Goal: Task Accomplishment & Management: Complete application form

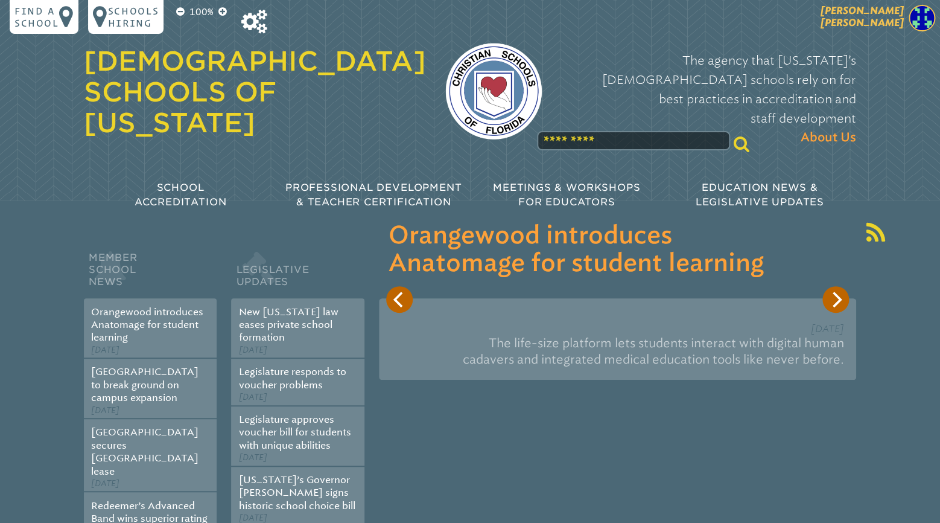
click at [896, 25] on span "[PERSON_NAME]" at bounding box center [862, 17] width 83 height 24
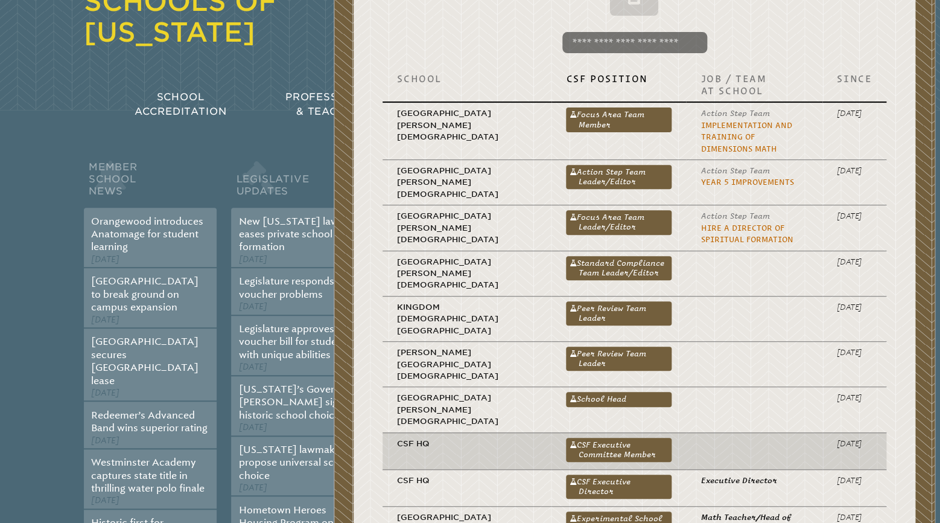
scroll to position [190, 0]
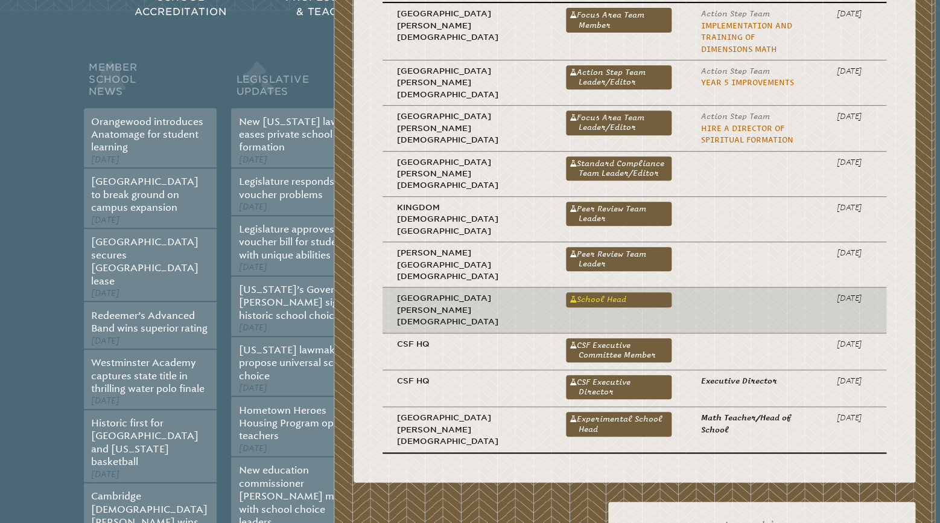
click at [566, 292] on link "School Head" at bounding box center [619, 299] width 106 height 14
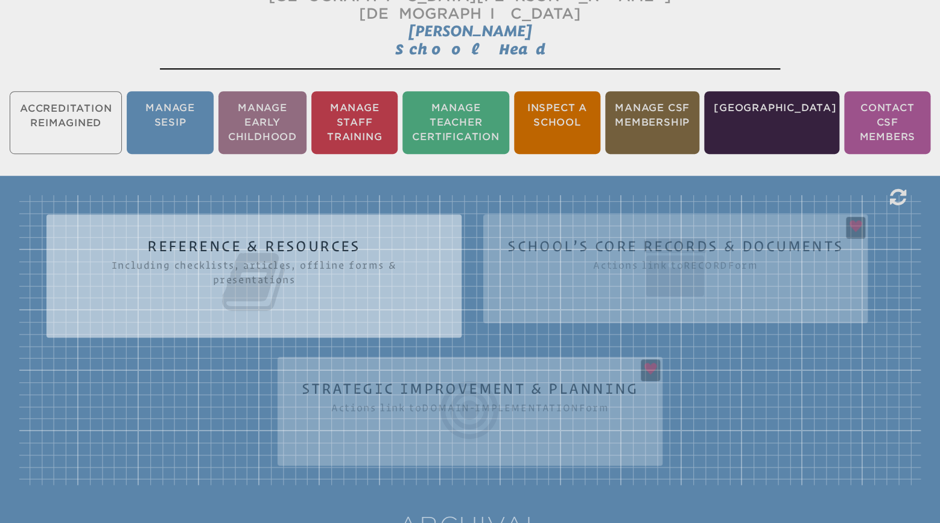
scroll to position [253, 0]
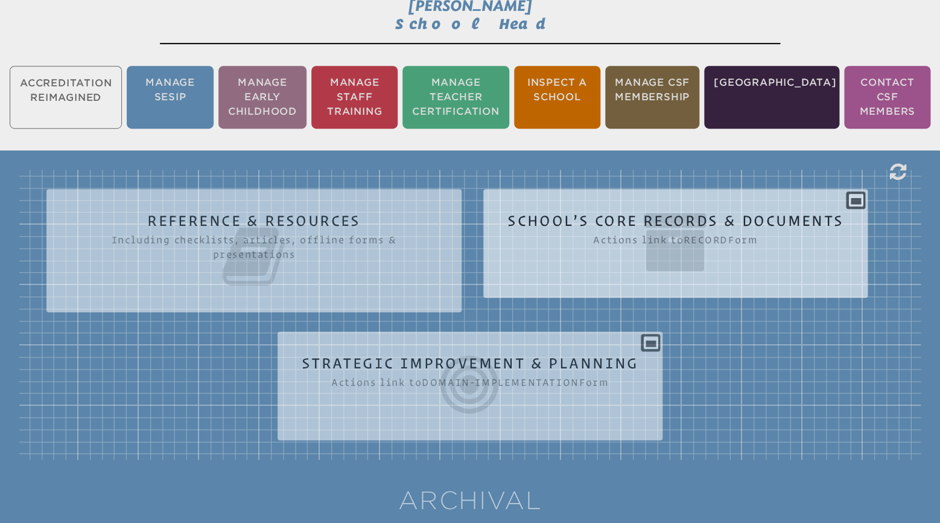
click at [743, 208] on icon at bounding box center [675, 242] width 336 height 68
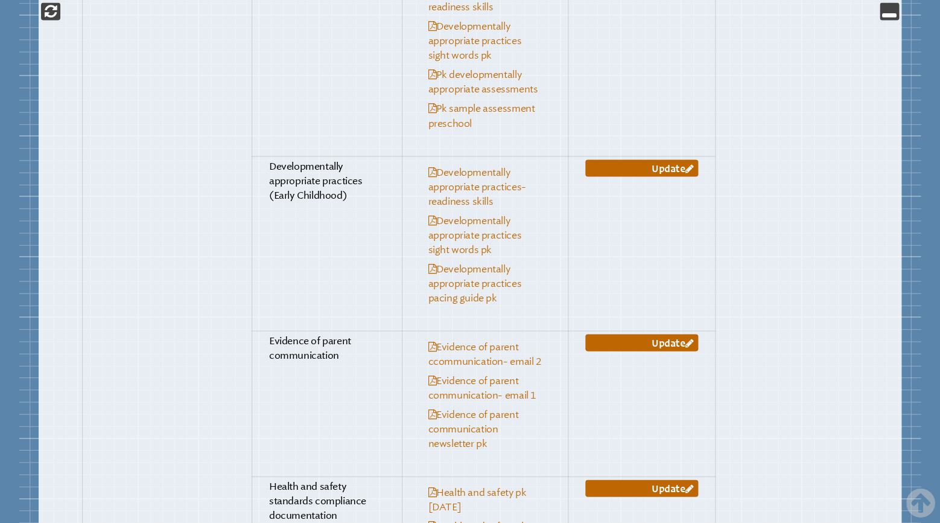
scroll to position [6589, 0]
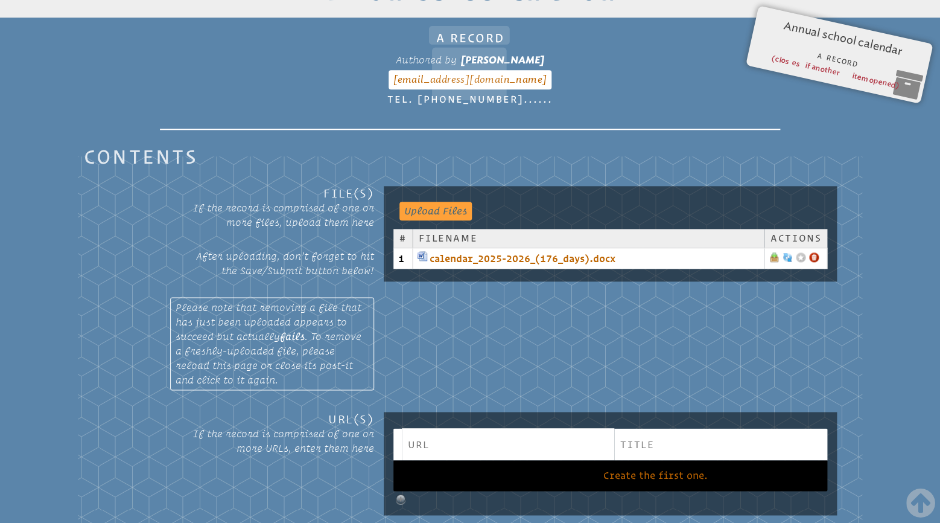
scroll to position [200, 0]
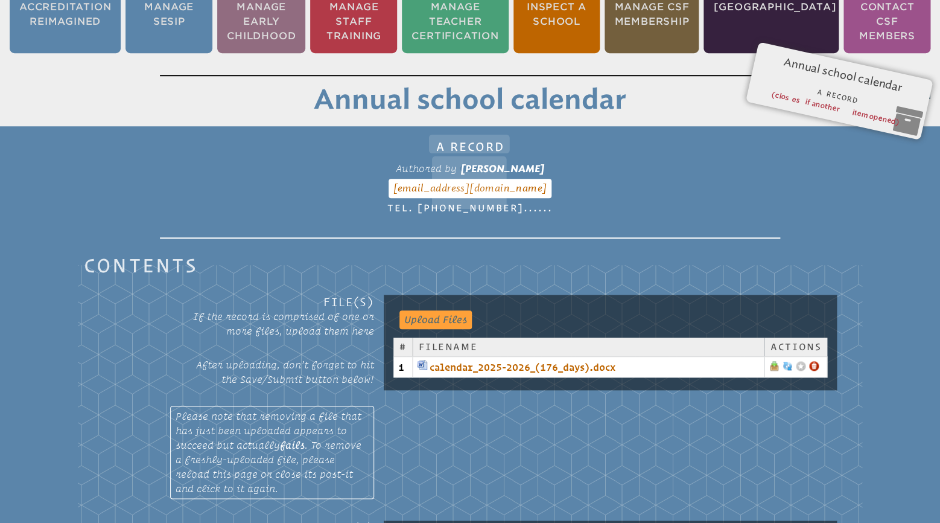
scroll to position [121, 0]
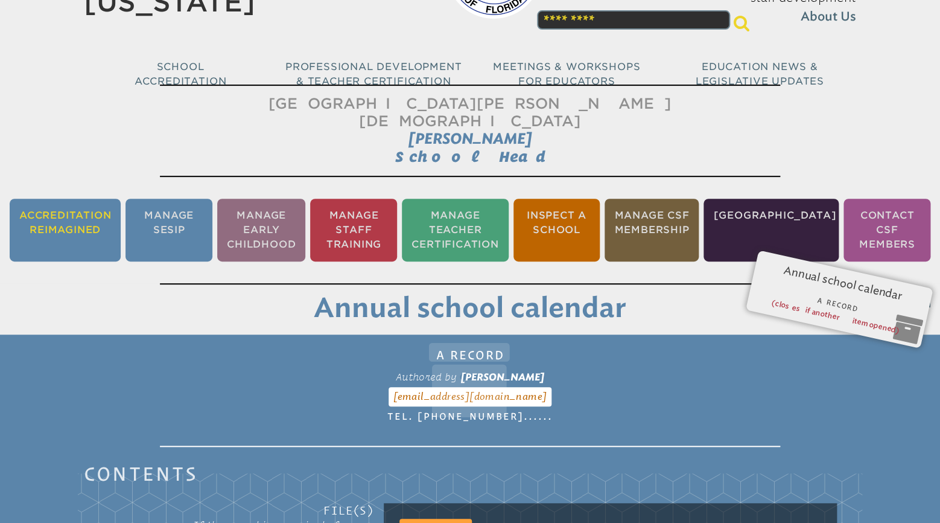
click at [87, 210] on li "Accreditation Reimagined" at bounding box center [65, 230] width 111 height 63
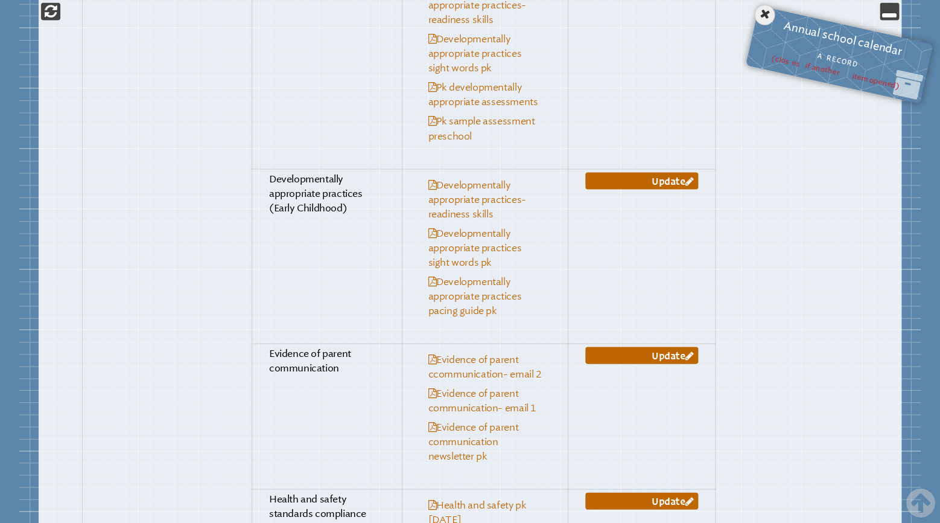
scroll to position [6472, 0]
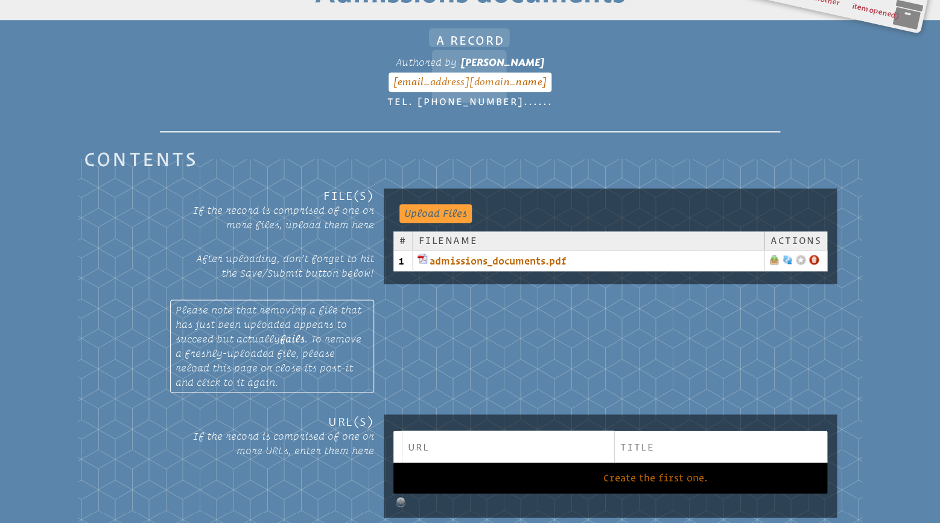
scroll to position [453, 0]
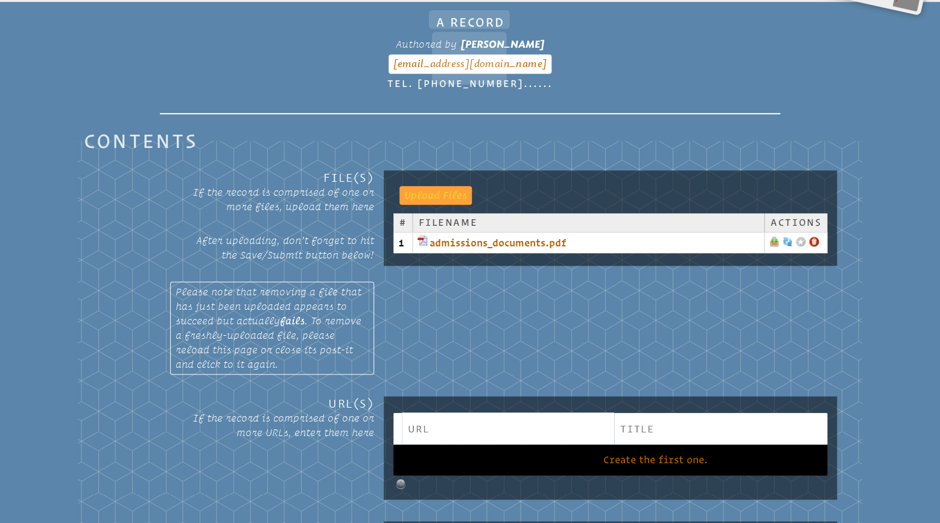
click at [441, 186] on input "file" at bounding box center [429, 194] width 60 height 17
type input "**********"
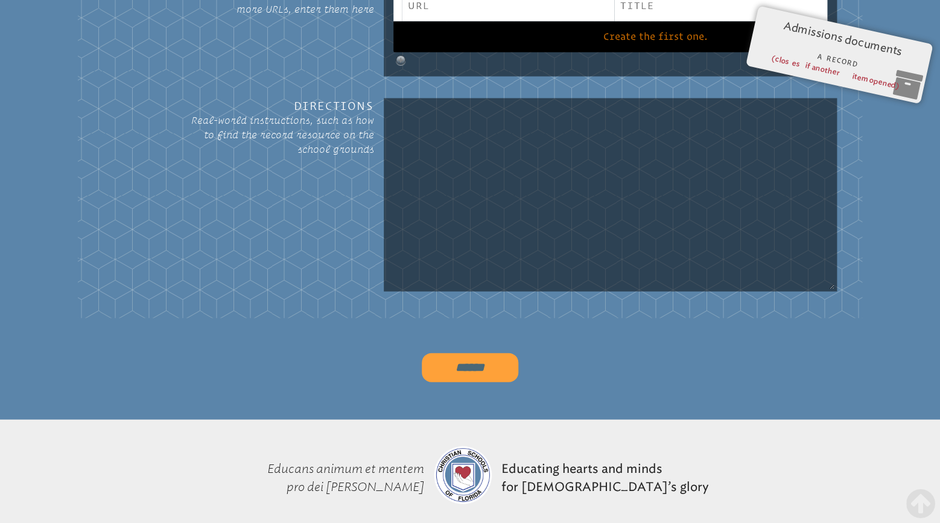
scroll to position [897, 0]
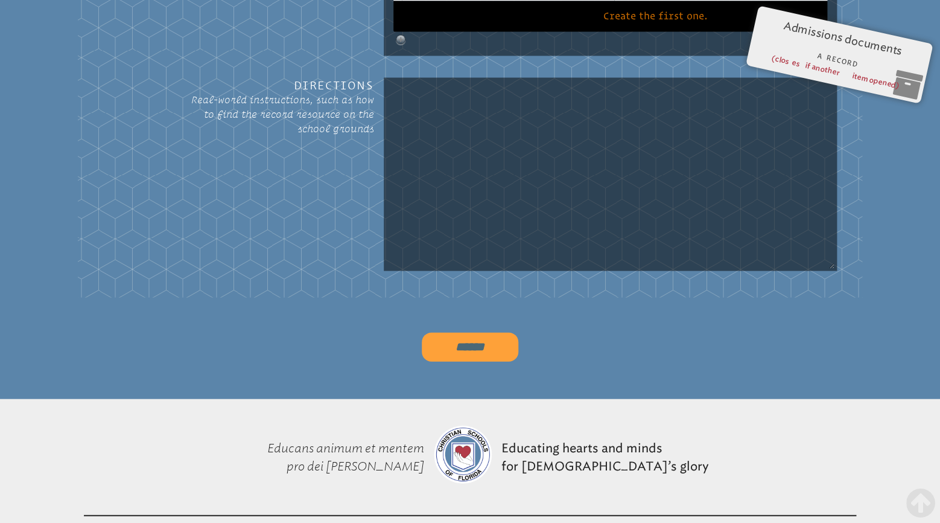
click at [471, 332] on input "******" at bounding box center [470, 346] width 97 height 29
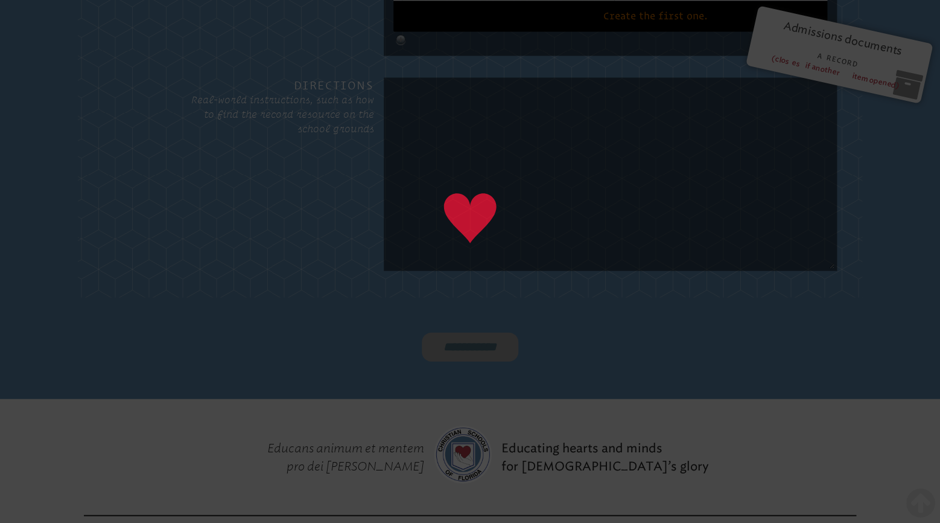
type input "******"
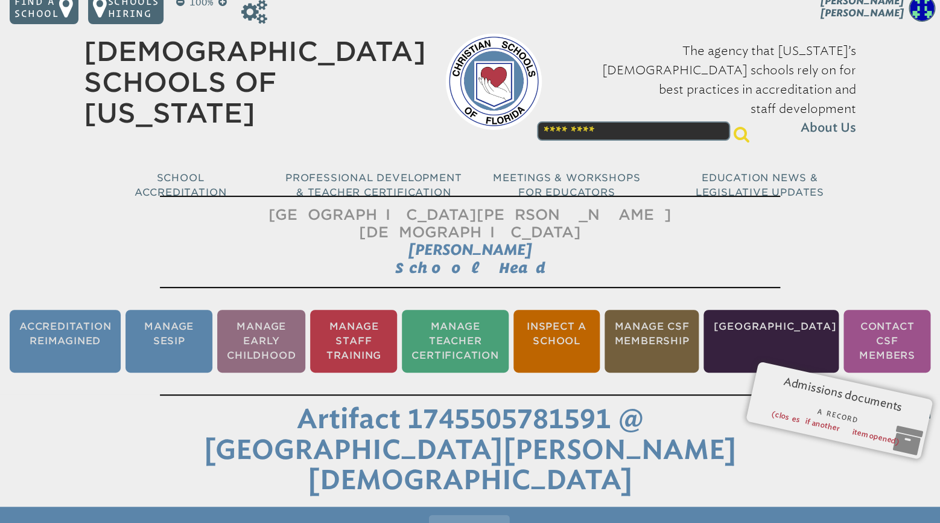
scroll to position [0, 0]
